Goal: Task Accomplishment & Management: Use online tool/utility

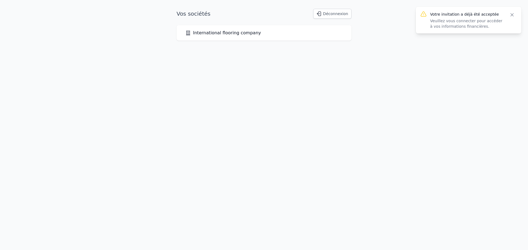
click at [206, 34] on link "International flooring company" at bounding box center [223, 33] width 76 height 7
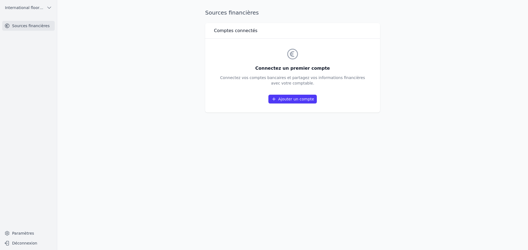
click at [298, 100] on link "Ajouter un compte" at bounding box center [292, 99] width 48 height 9
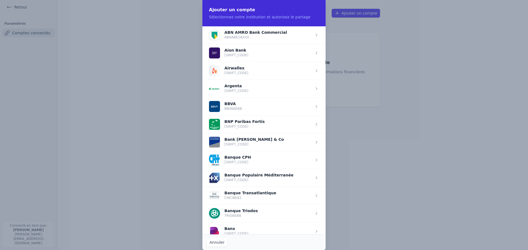
click at [249, 122] on span "button" at bounding box center [263, 124] width 123 height 18
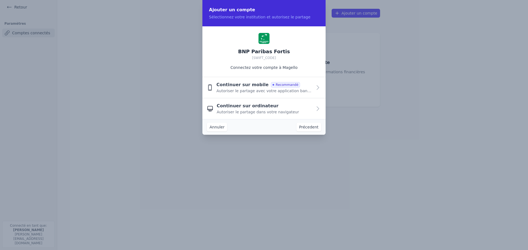
click at [282, 92] on span "Autoriser le partage avec votre application bancaire" at bounding box center [264, 90] width 96 height 5
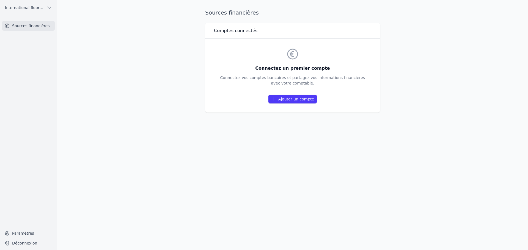
click at [299, 95] on link "Ajouter un compte" at bounding box center [292, 99] width 48 height 9
click at [309, 95] on link "Ajouter un compte" at bounding box center [292, 99] width 48 height 9
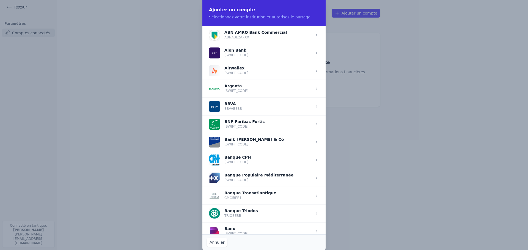
click at [245, 125] on span "button" at bounding box center [263, 124] width 123 height 18
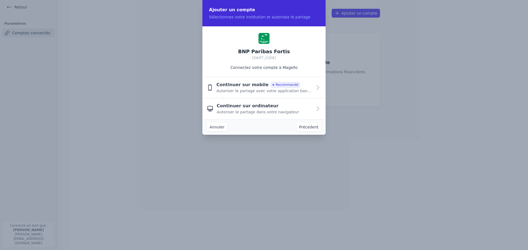
click at [247, 113] on span "Autoriser le partage dans votre navigateur" at bounding box center [258, 111] width 82 height 5
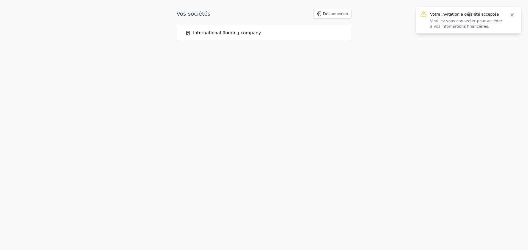
click at [221, 35] on link "International flooring company" at bounding box center [223, 33] width 76 height 7
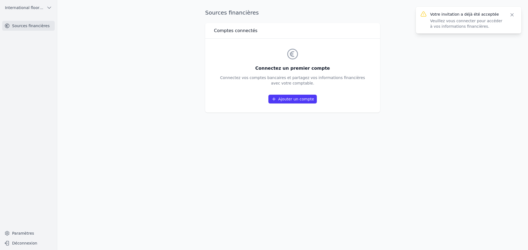
click at [297, 99] on link "Ajouter un compte" at bounding box center [292, 99] width 48 height 9
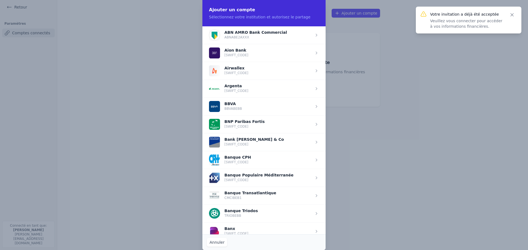
click at [266, 129] on span "button" at bounding box center [263, 124] width 123 height 18
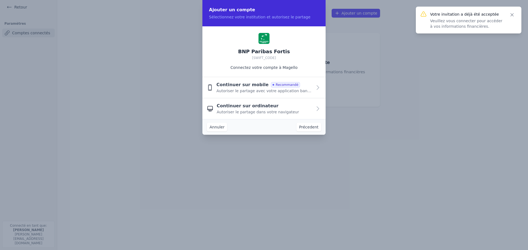
click at [253, 114] on span "Autoriser le partage dans votre navigateur" at bounding box center [258, 111] width 82 height 5
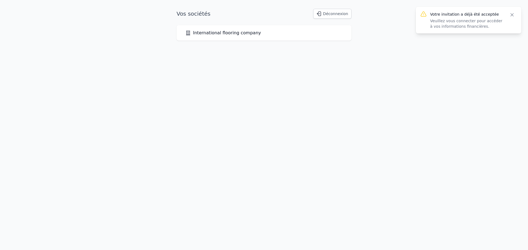
click at [222, 34] on link "International flooring company" at bounding box center [223, 33] width 76 height 7
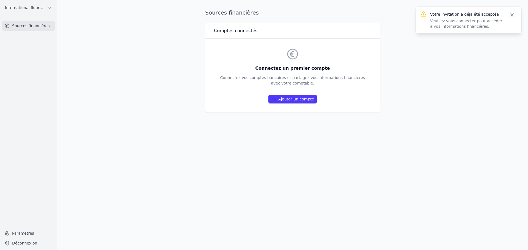
click at [291, 103] on link "Ajouter un compte" at bounding box center [292, 99] width 48 height 9
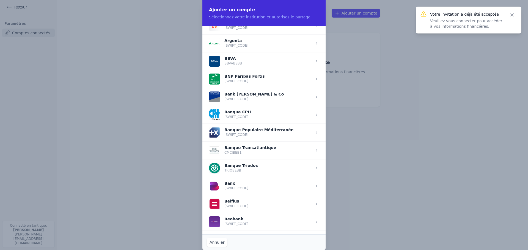
scroll to position [55, 0]
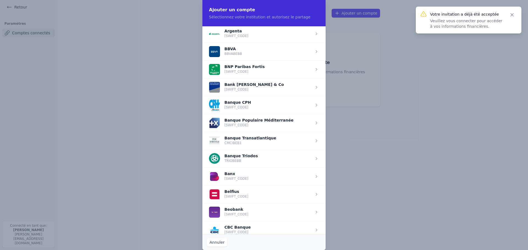
click at [227, 191] on span "button" at bounding box center [263, 195] width 123 height 18
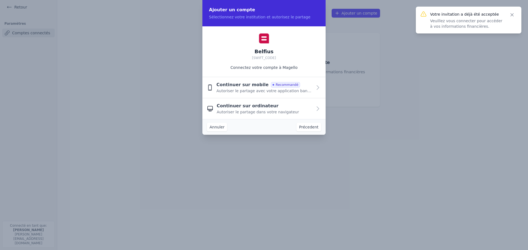
click at [231, 88] on span "Autoriser le partage avec votre application bancaire" at bounding box center [264, 90] width 96 height 5
